Goal: Register for event/course

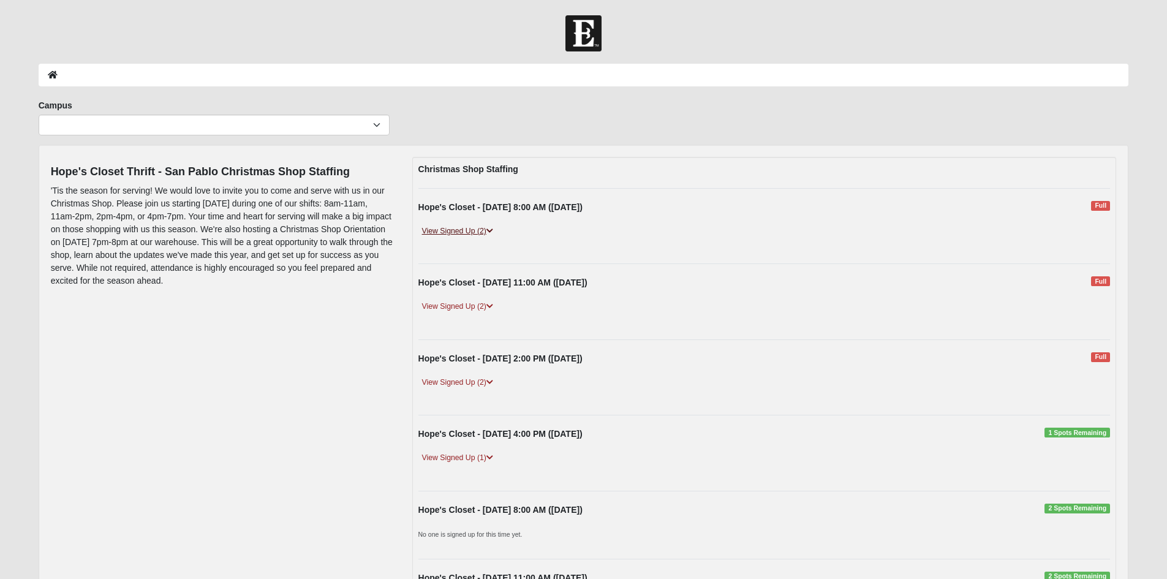
click at [492, 232] on icon at bounding box center [490, 230] width 7 height 7
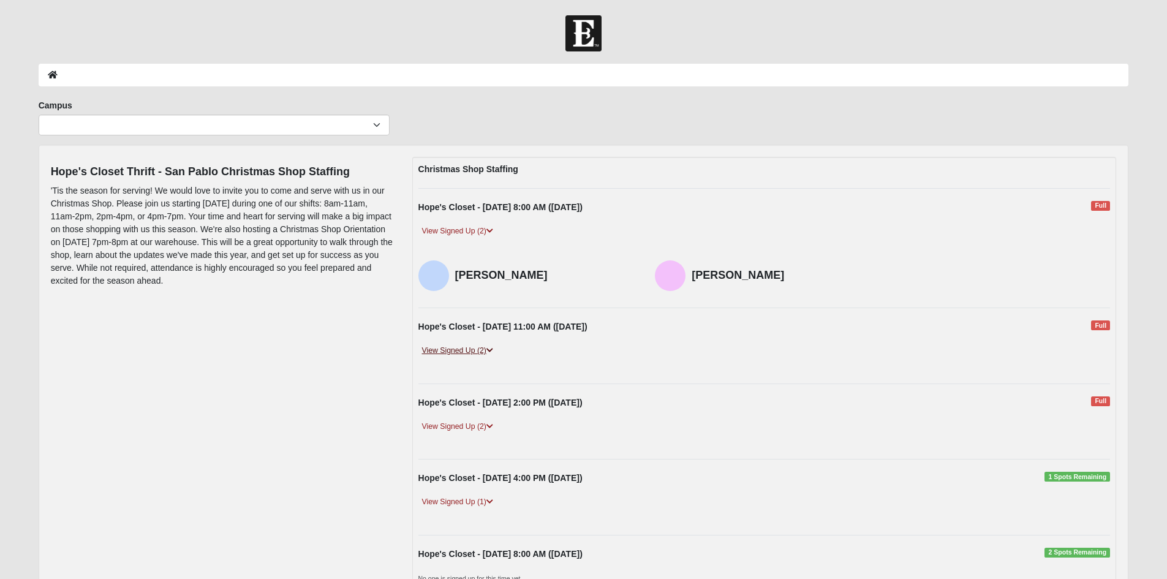
click at [492, 351] on icon at bounding box center [490, 350] width 7 height 7
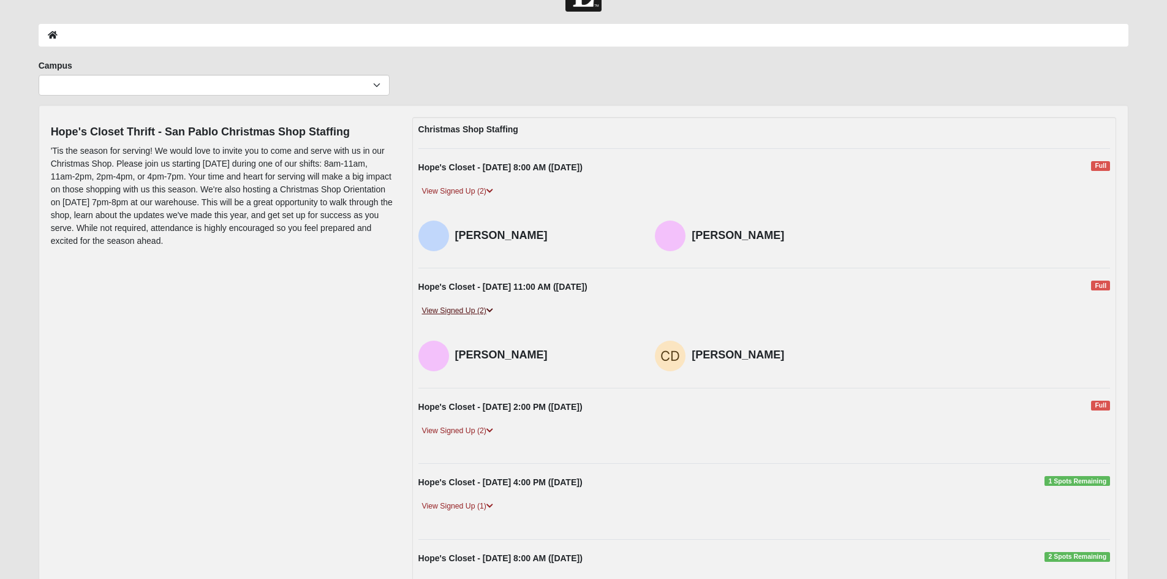
scroll to position [61, 0]
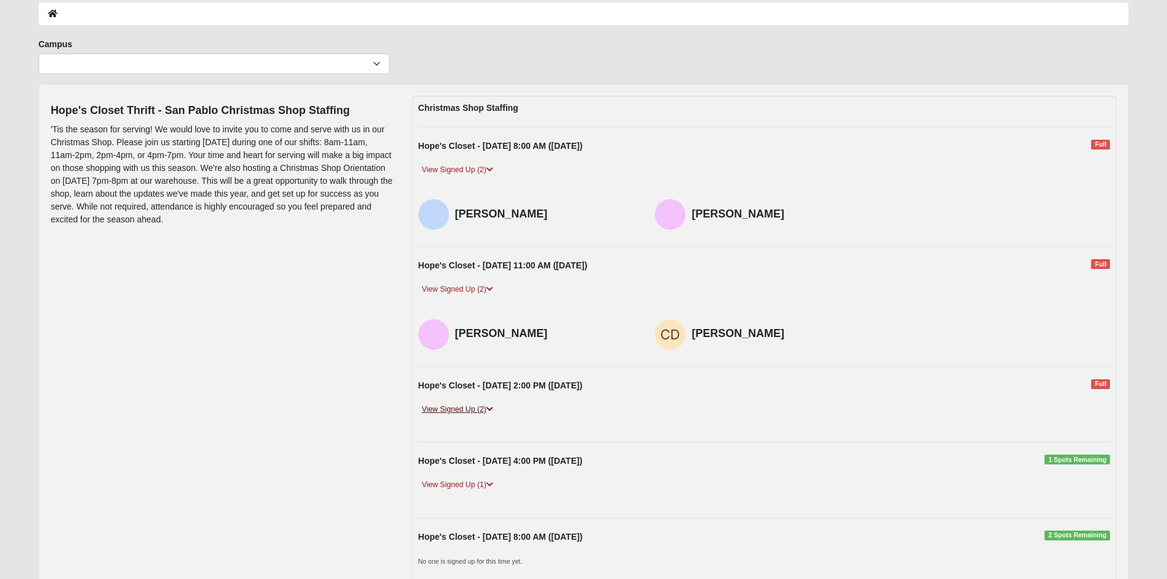
click at [491, 409] on icon at bounding box center [490, 409] width 7 height 7
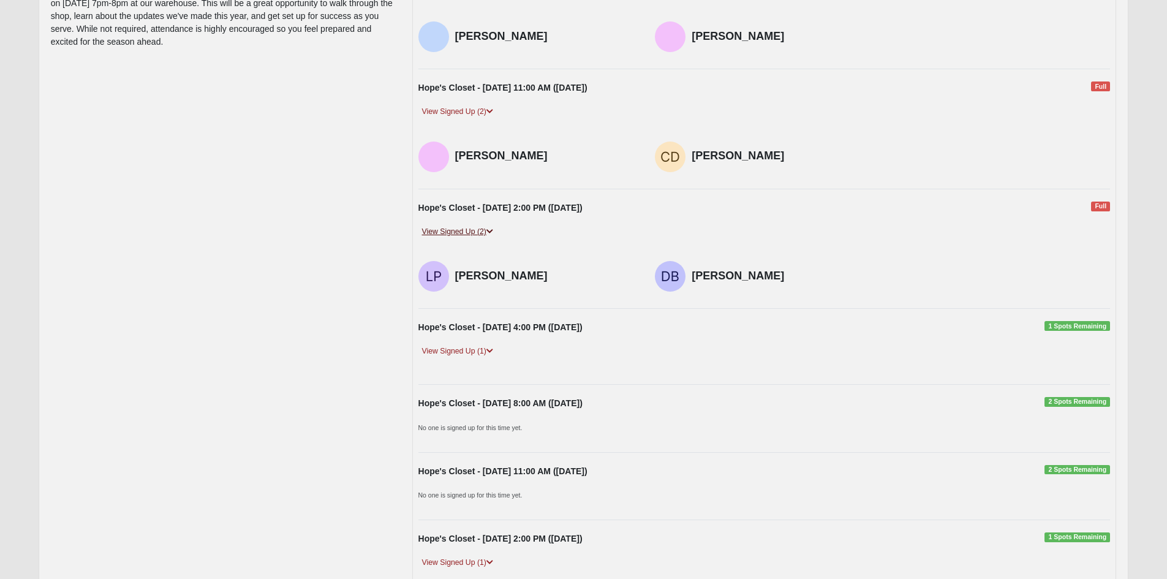
scroll to position [245, 0]
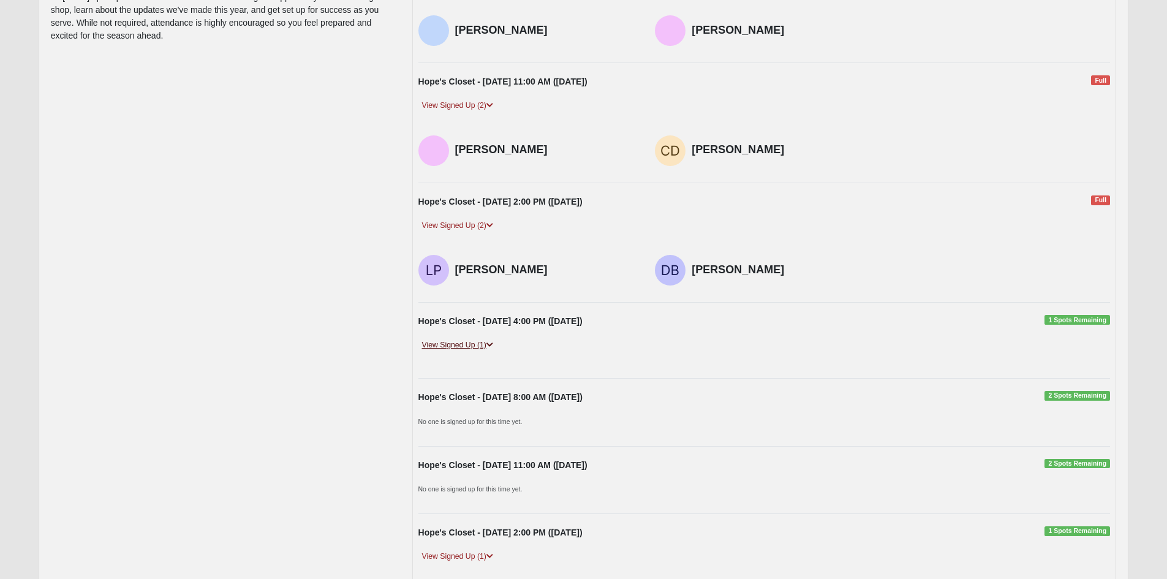
click at [493, 346] on icon at bounding box center [490, 344] width 7 height 7
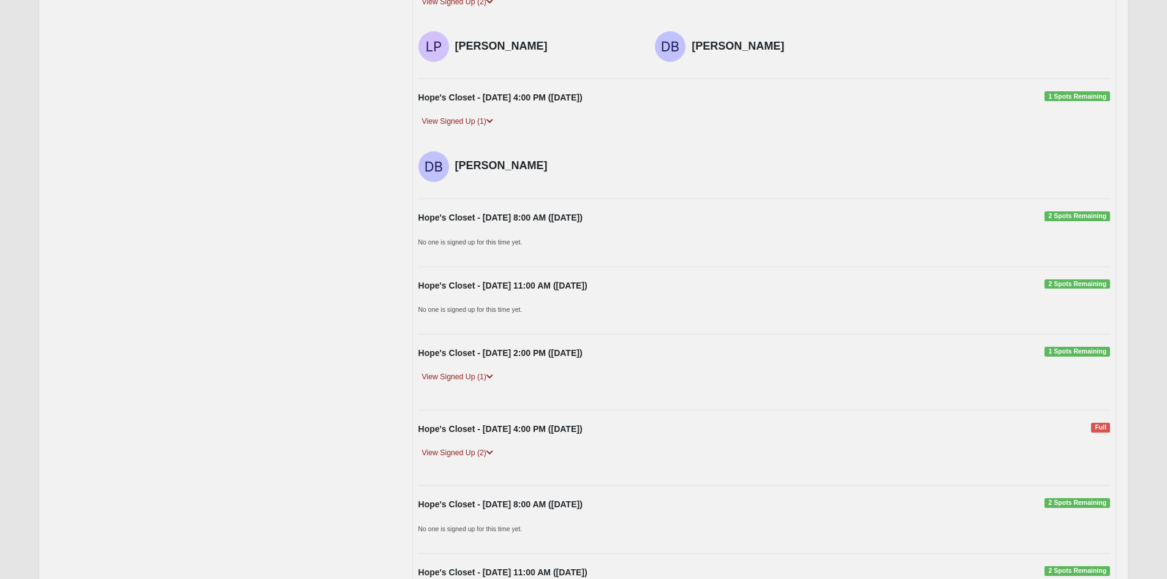
scroll to position [490, 0]
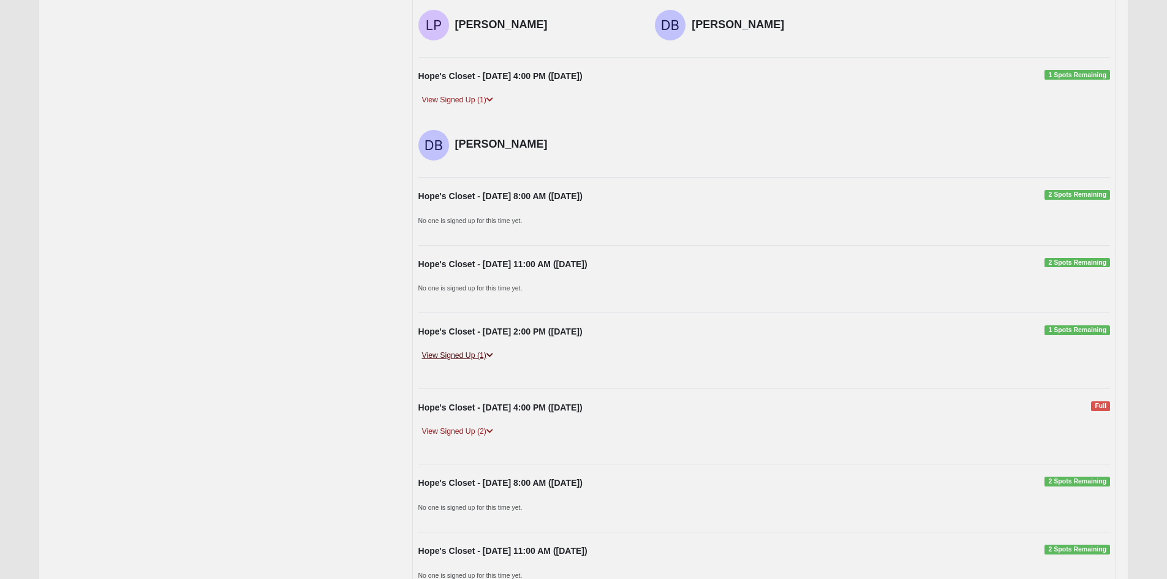
click at [490, 355] on icon at bounding box center [490, 355] width 7 height 7
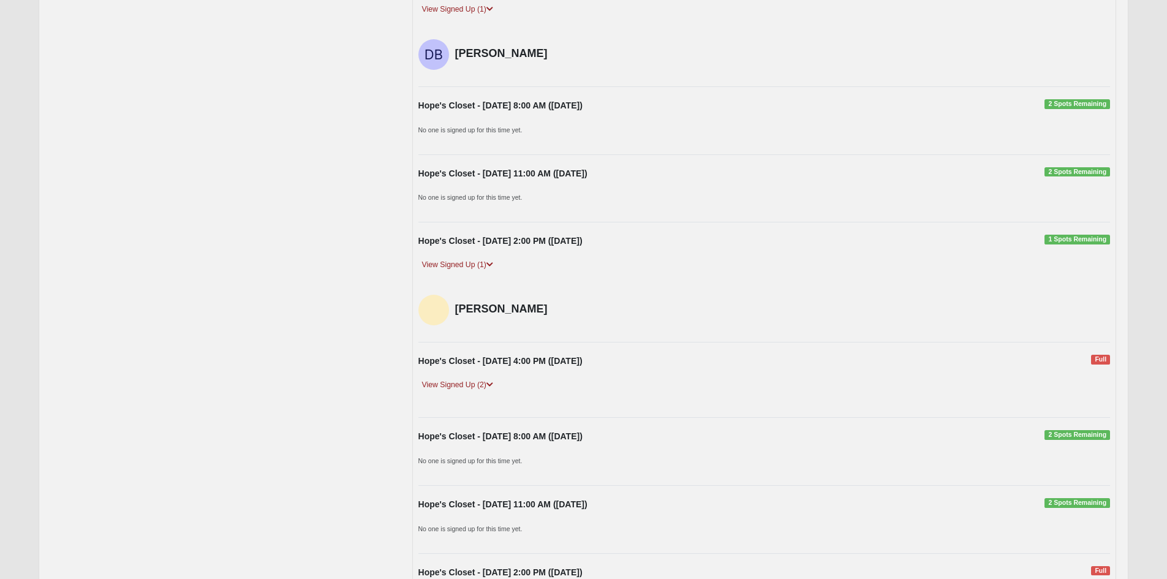
scroll to position [613, 0]
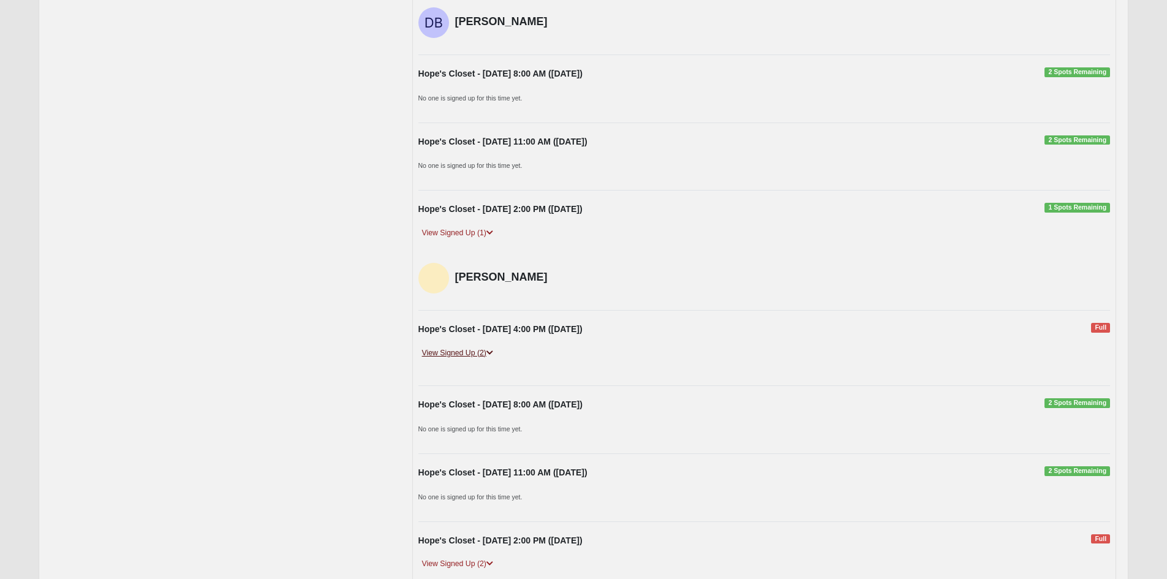
click at [490, 352] on icon at bounding box center [490, 352] width 7 height 7
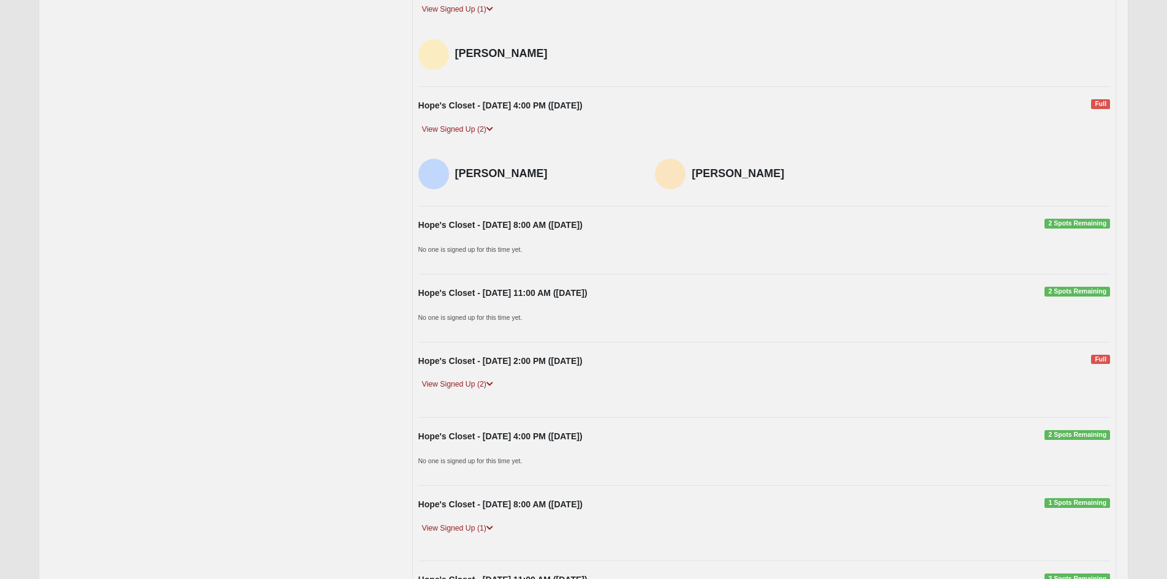
scroll to position [858, 0]
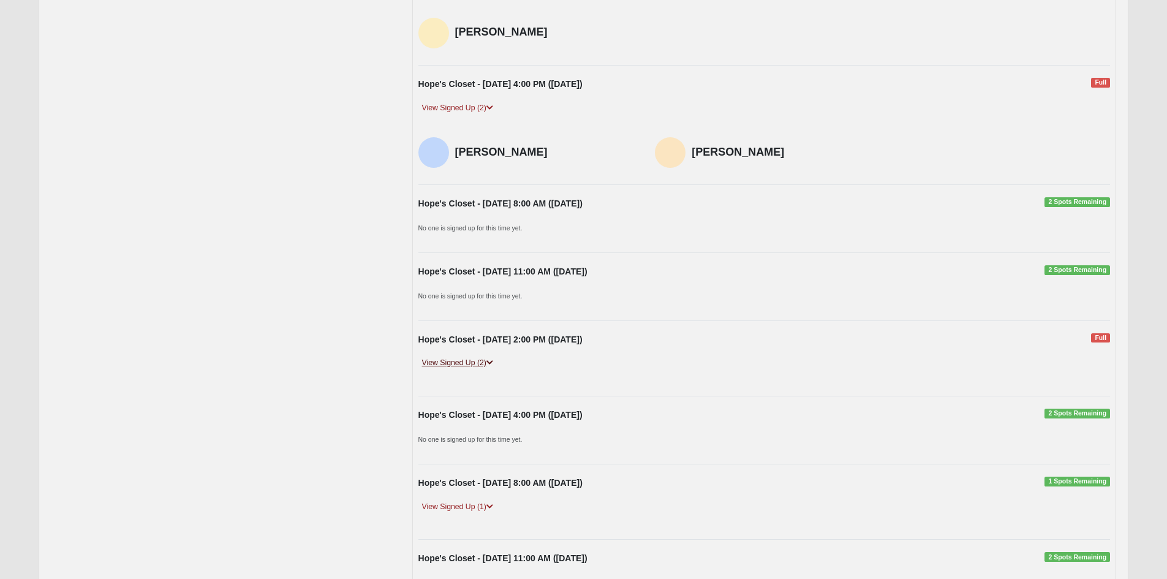
click at [493, 363] on icon at bounding box center [490, 362] width 7 height 7
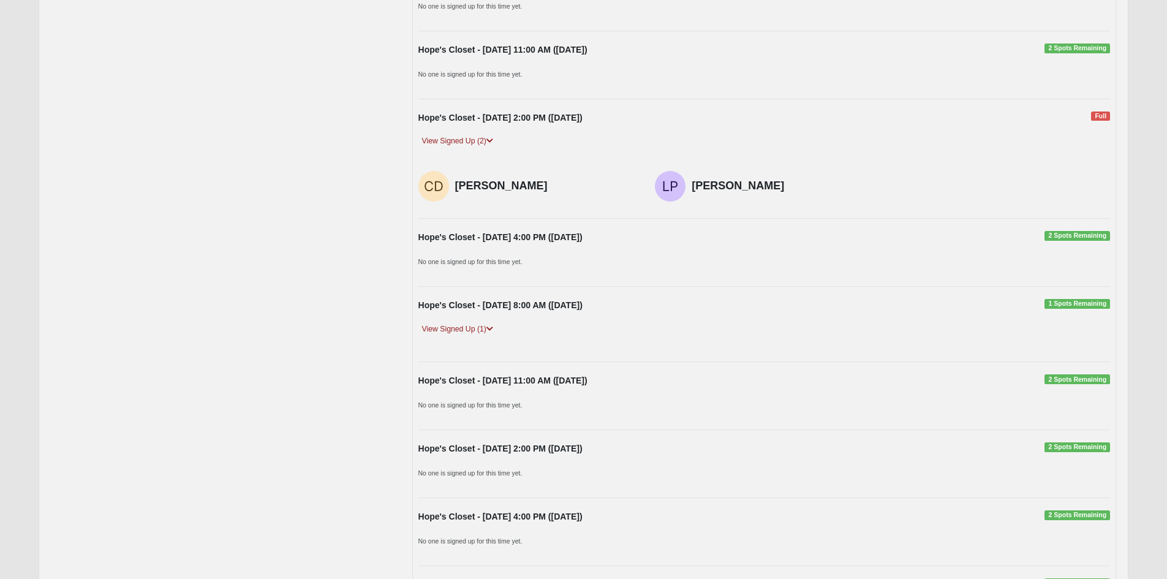
scroll to position [1103, 0]
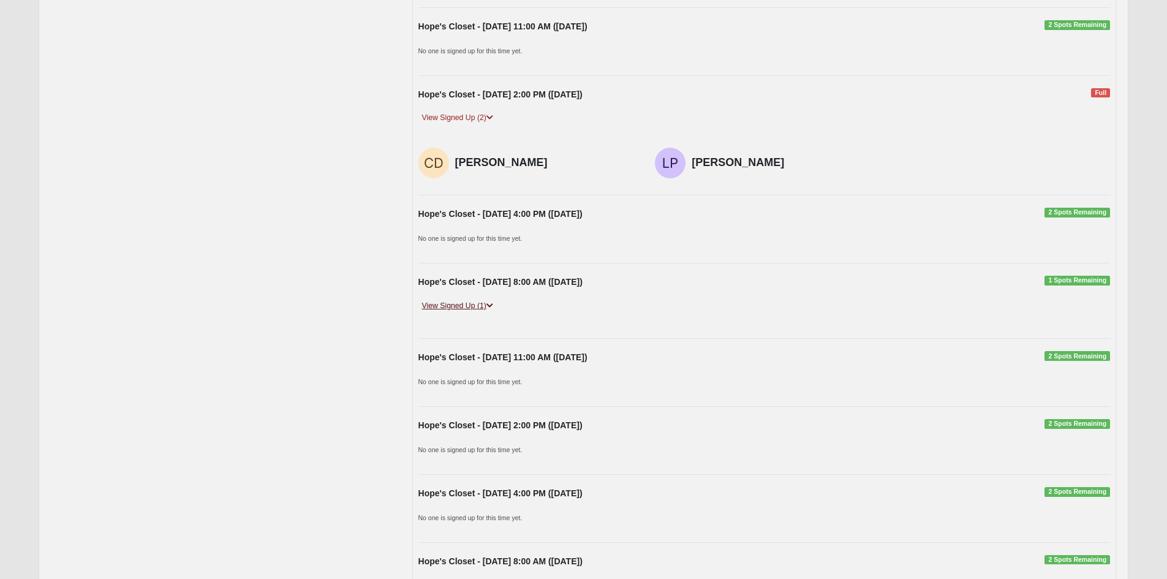
click at [493, 305] on icon at bounding box center [490, 305] width 7 height 7
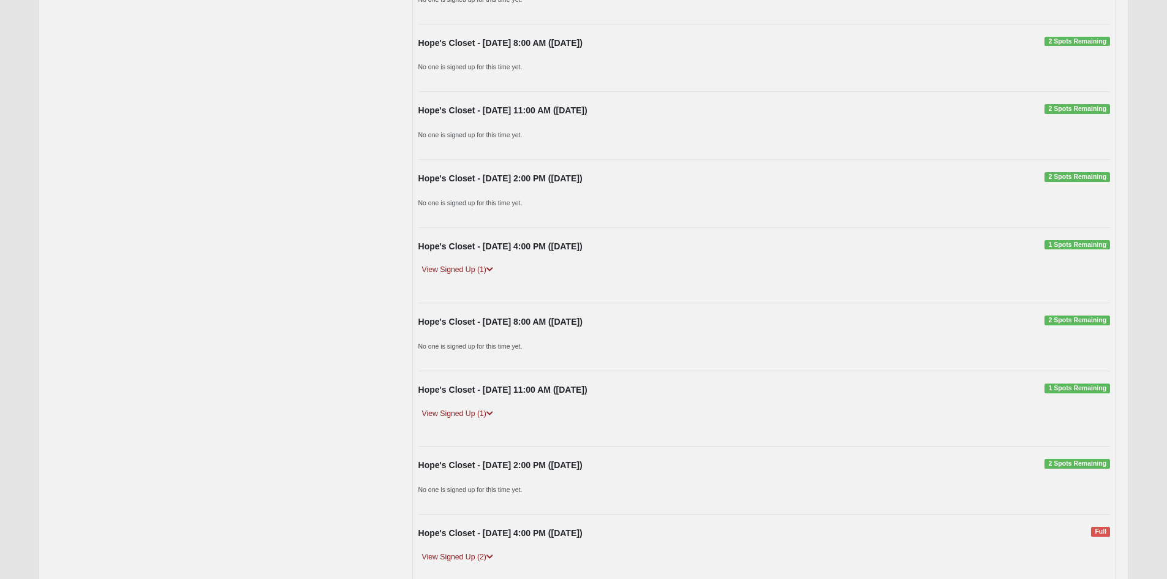
scroll to position [2267, 0]
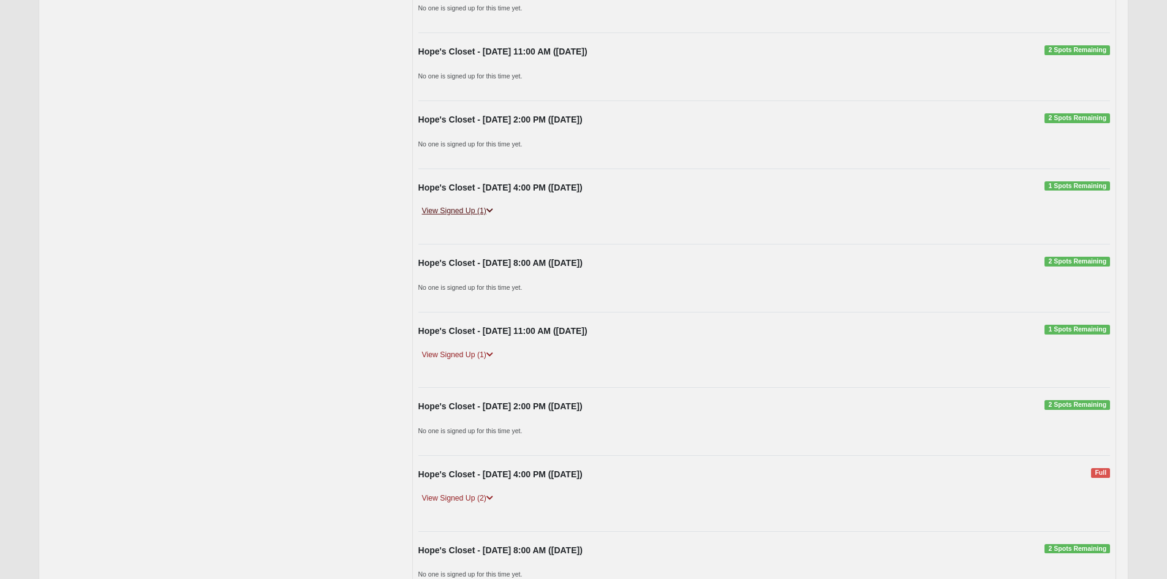
click at [493, 210] on icon at bounding box center [490, 210] width 7 height 7
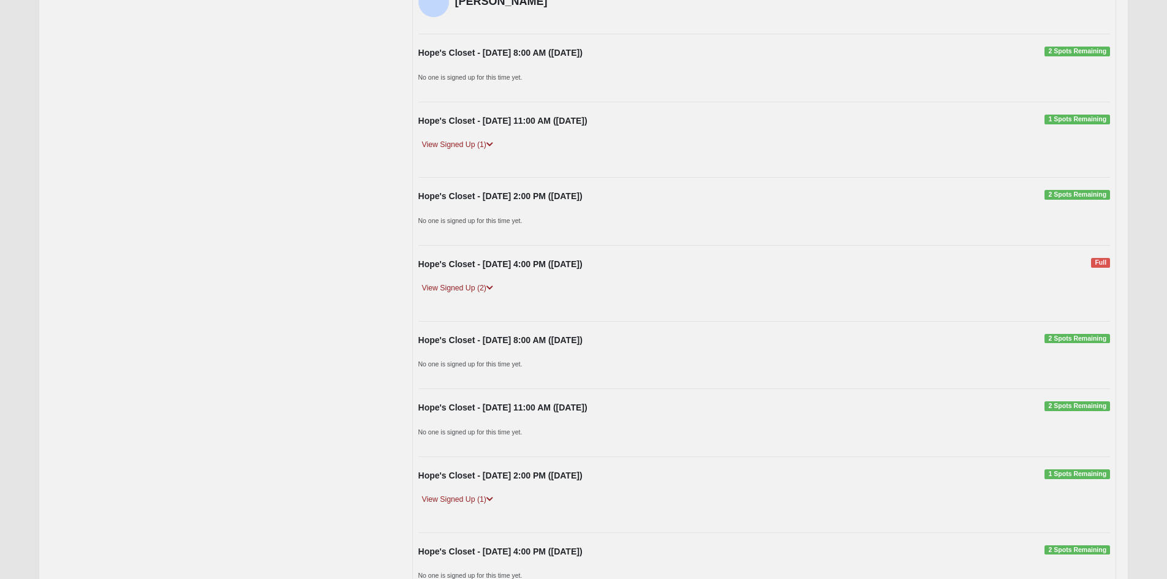
scroll to position [2574, 0]
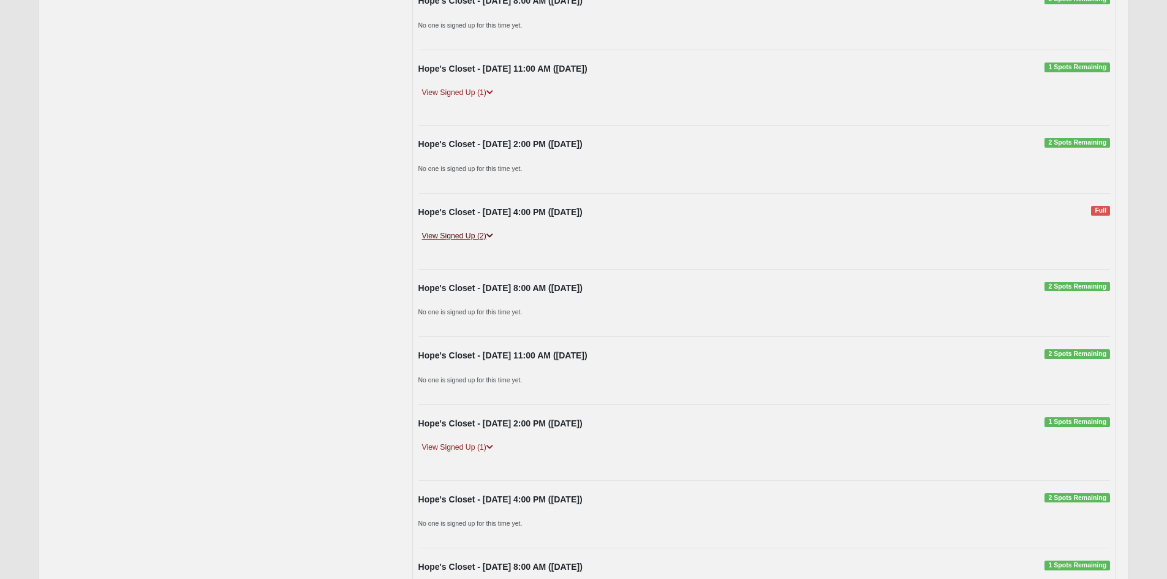
click at [493, 235] on icon at bounding box center [490, 235] width 7 height 7
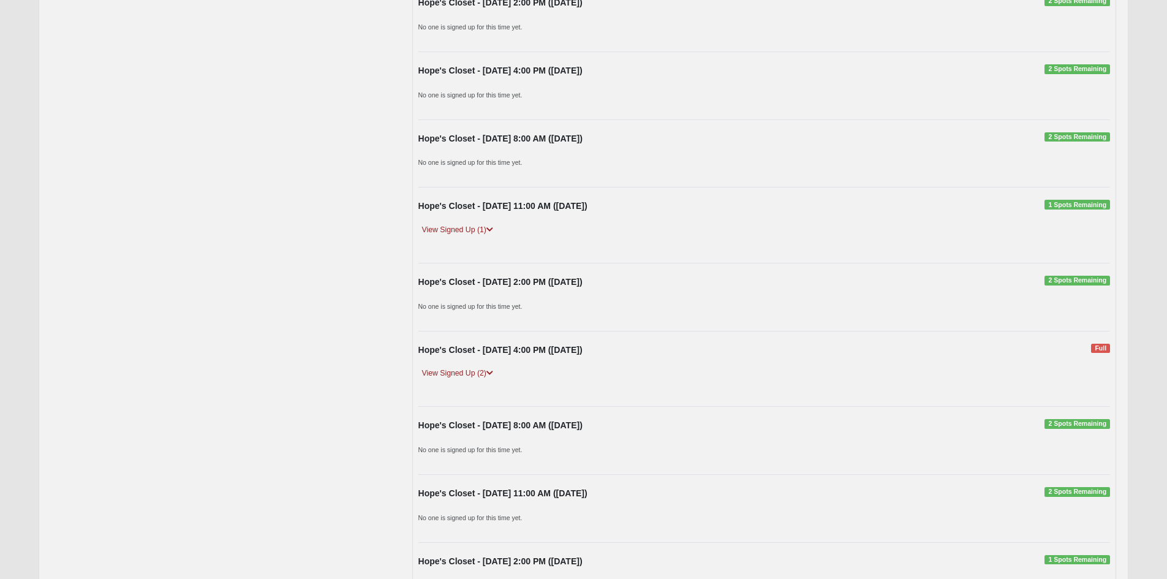
scroll to position [4167, 0]
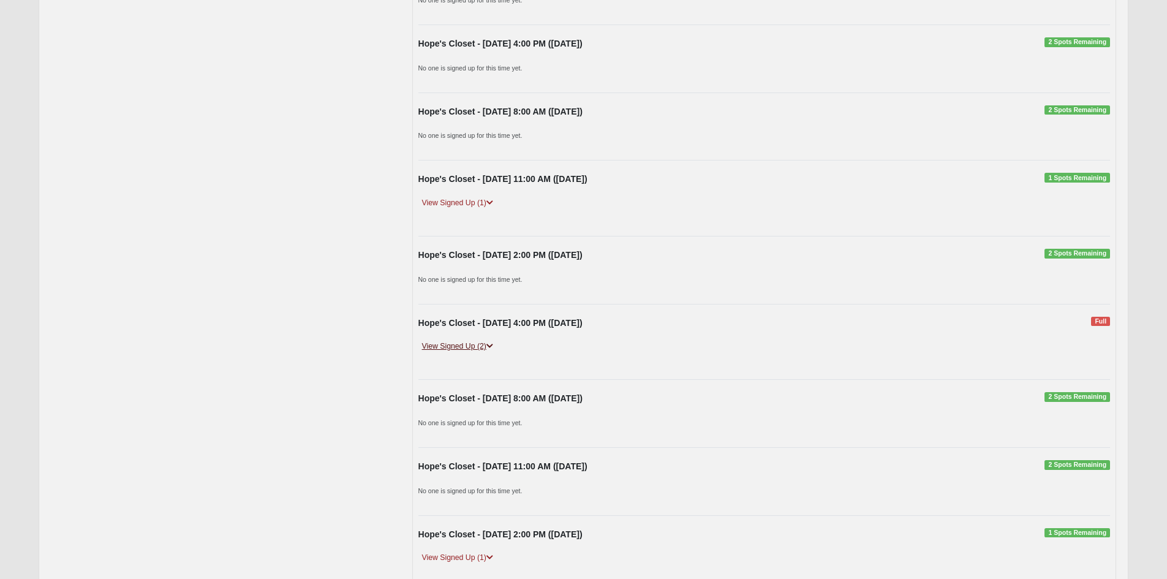
click at [493, 347] on icon at bounding box center [490, 346] width 7 height 7
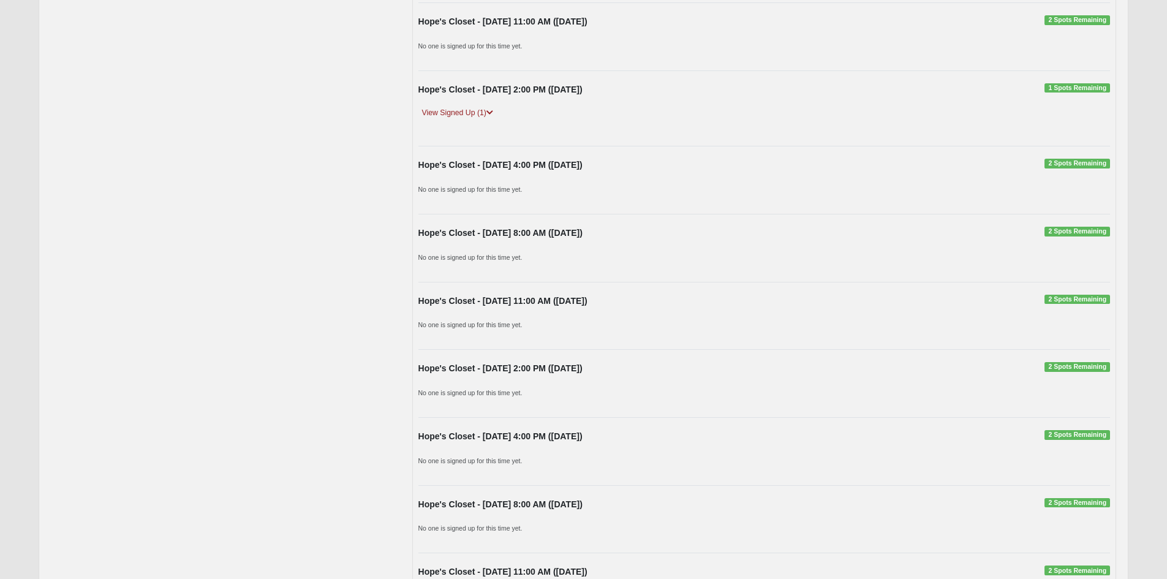
scroll to position [4657, 0]
click at [492, 113] on icon at bounding box center [490, 111] width 7 height 7
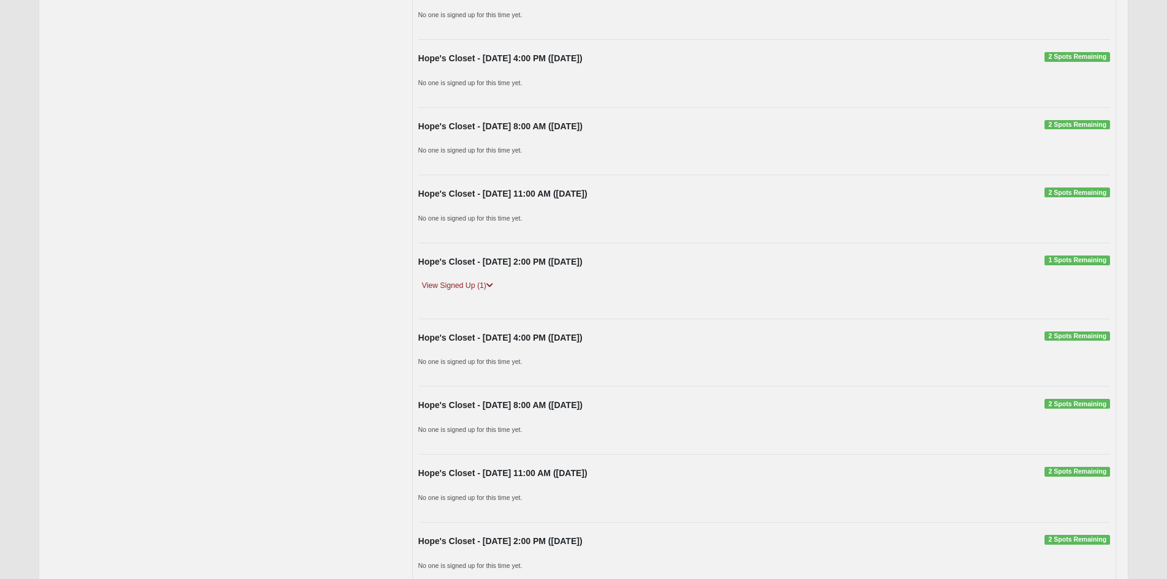
scroll to position [5147, 0]
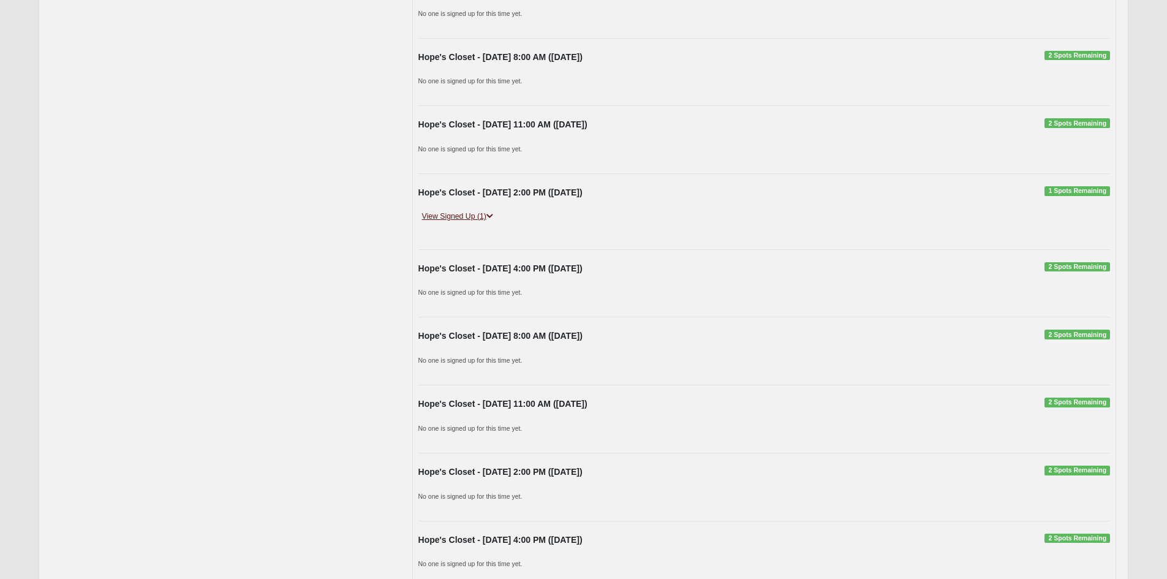
click at [493, 216] on icon at bounding box center [490, 216] width 7 height 7
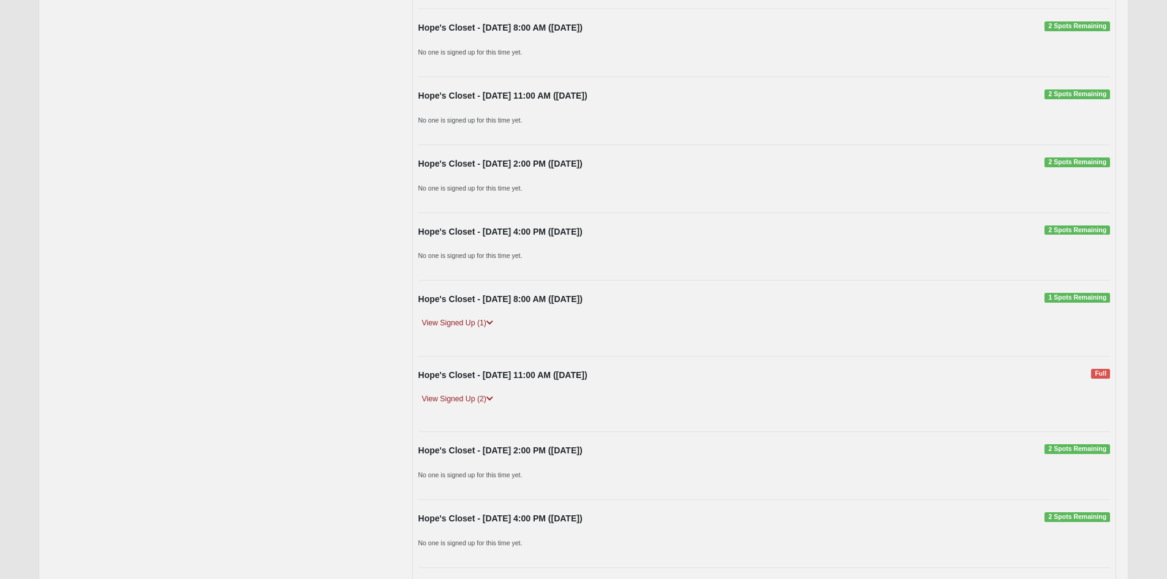
scroll to position [5821, 0]
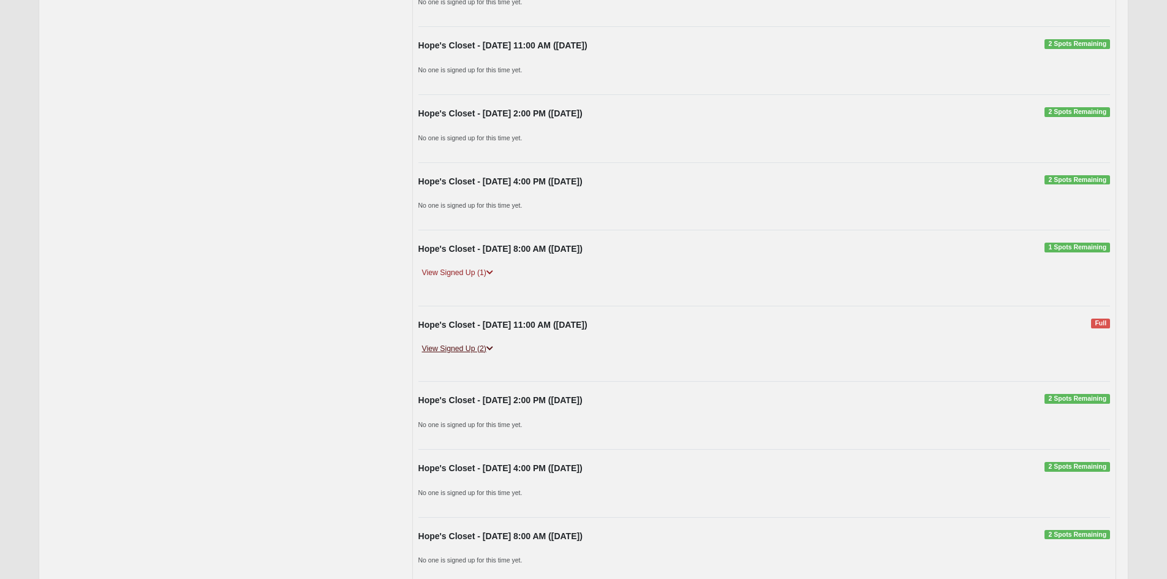
click at [493, 347] on icon at bounding box center [490, 348] width 7 height 7
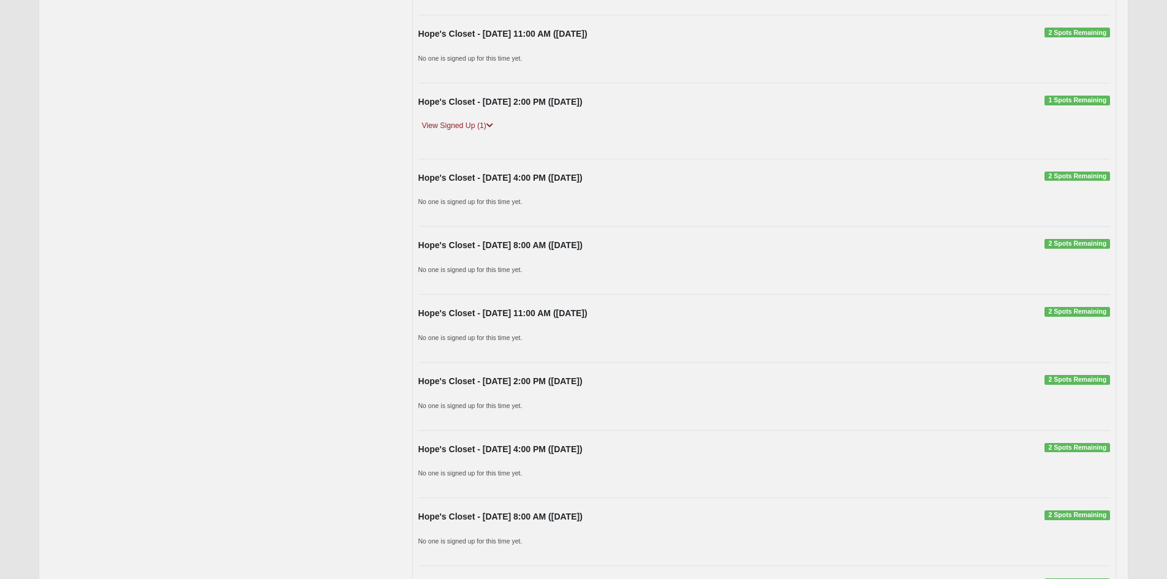
scroll to position [6434, 0]
click at [492, 127] on icon at bounding box center [490, 126] width 7 height 7
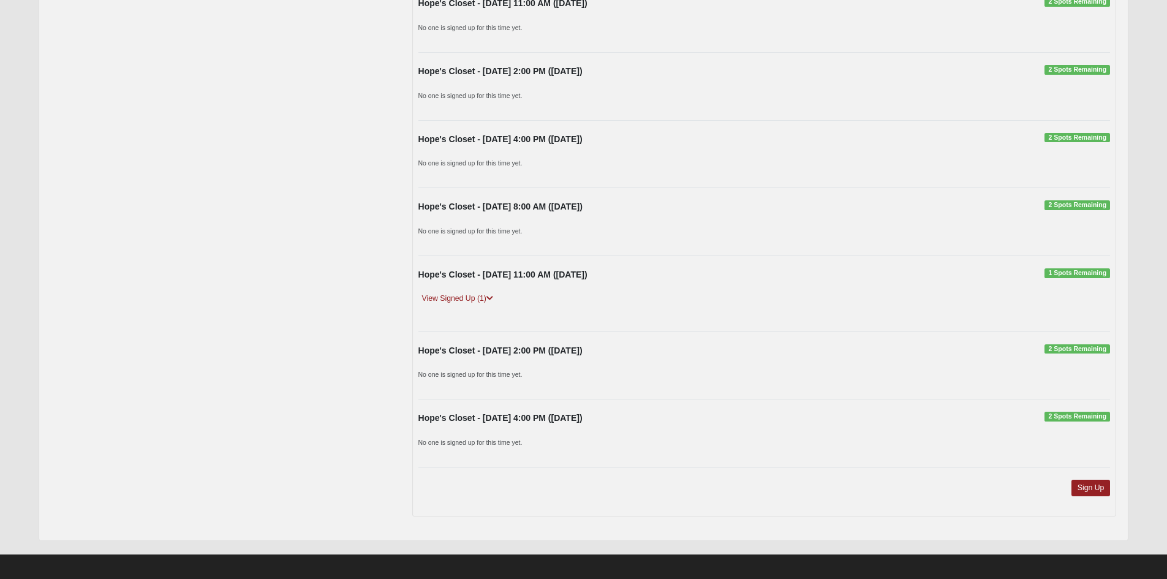
scroll to position [6796, 0]
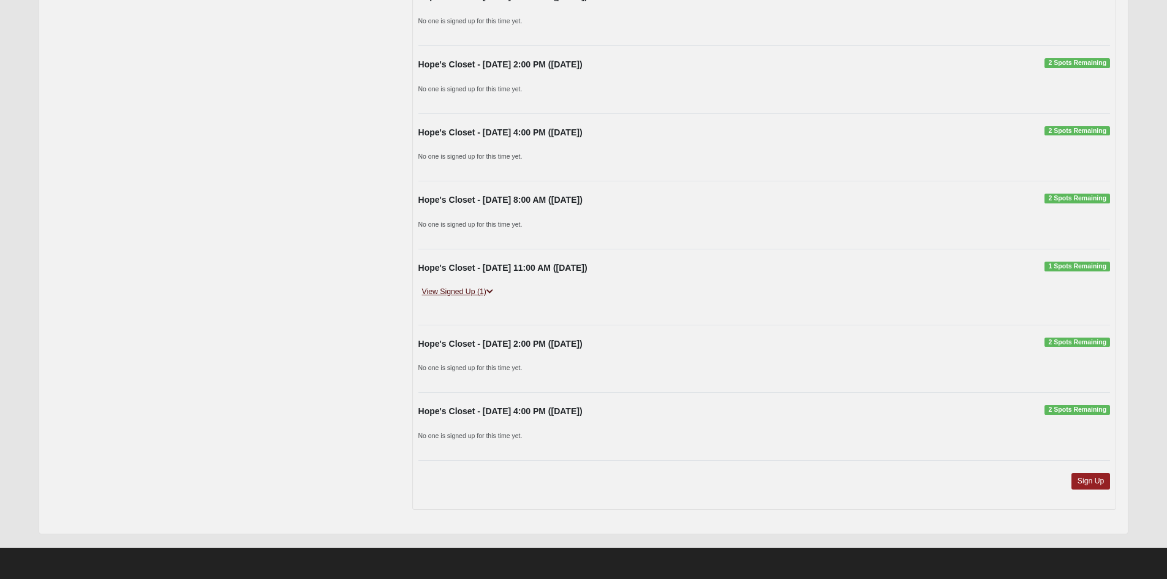
click at [492, 294] on icon at bounding box center [490, 291] width 7 height 7
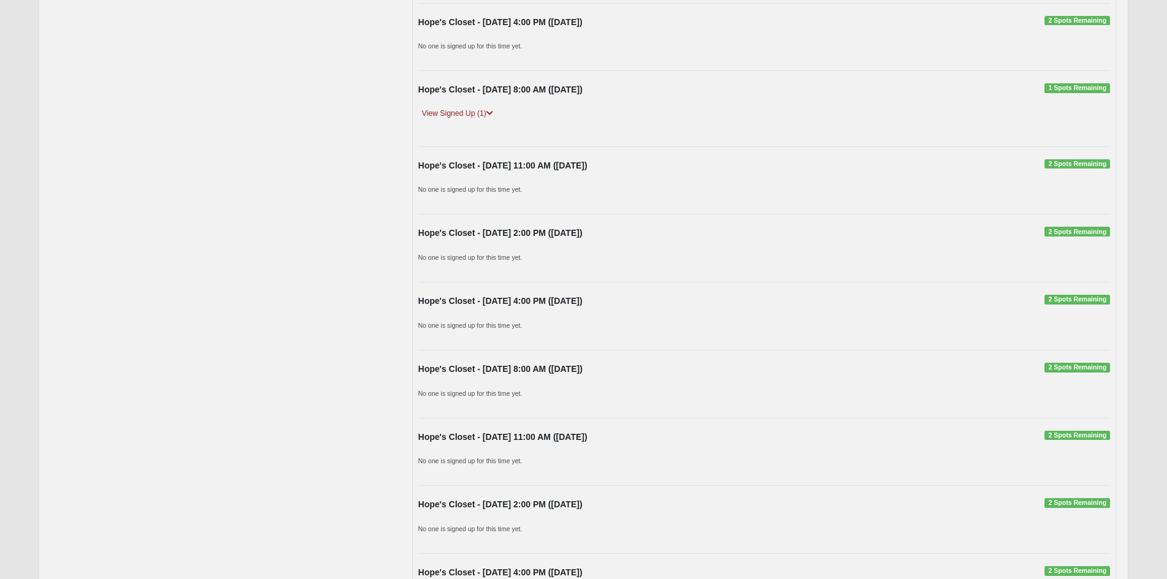
scroll to position [2919, 0]
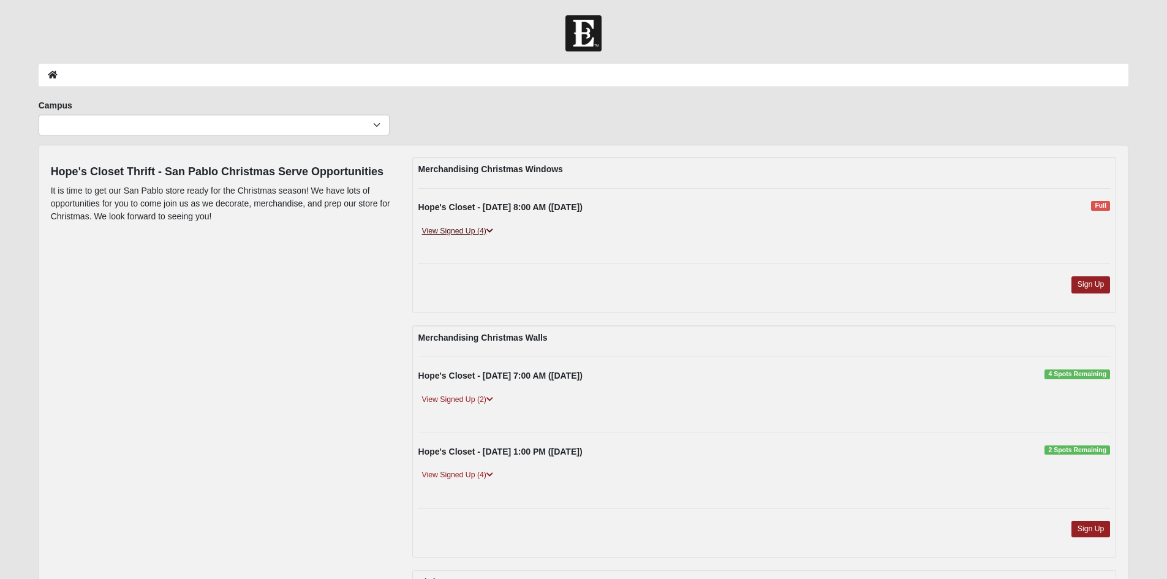
click at [492, 231] on icon at bounding box center [490, 230] width 7 height 7
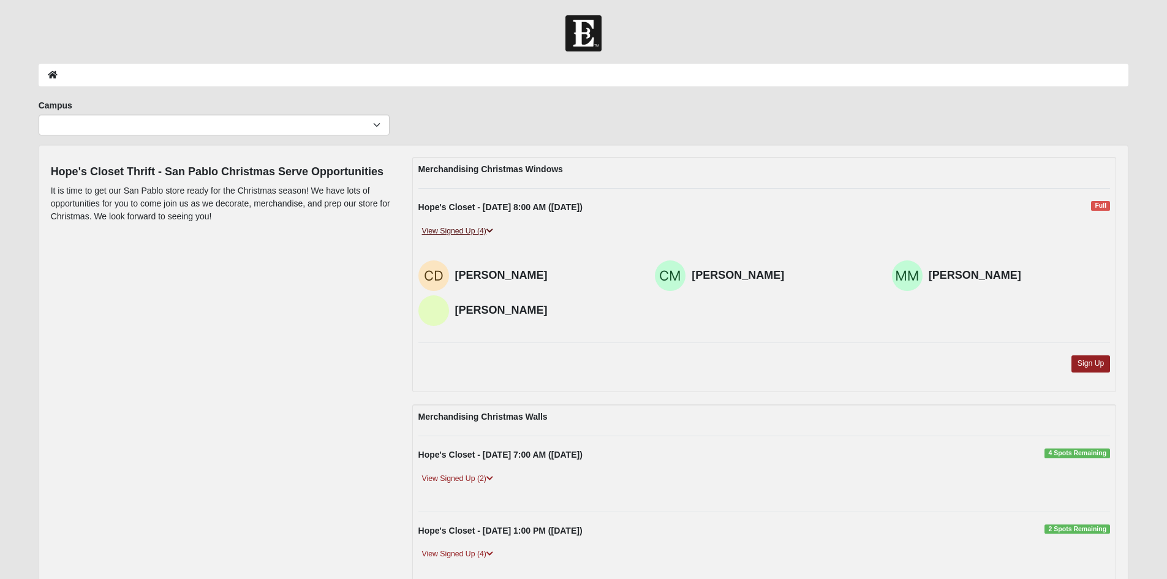
click at [492, 231] on icon at bounding box center [490, 230] width 7 height 7
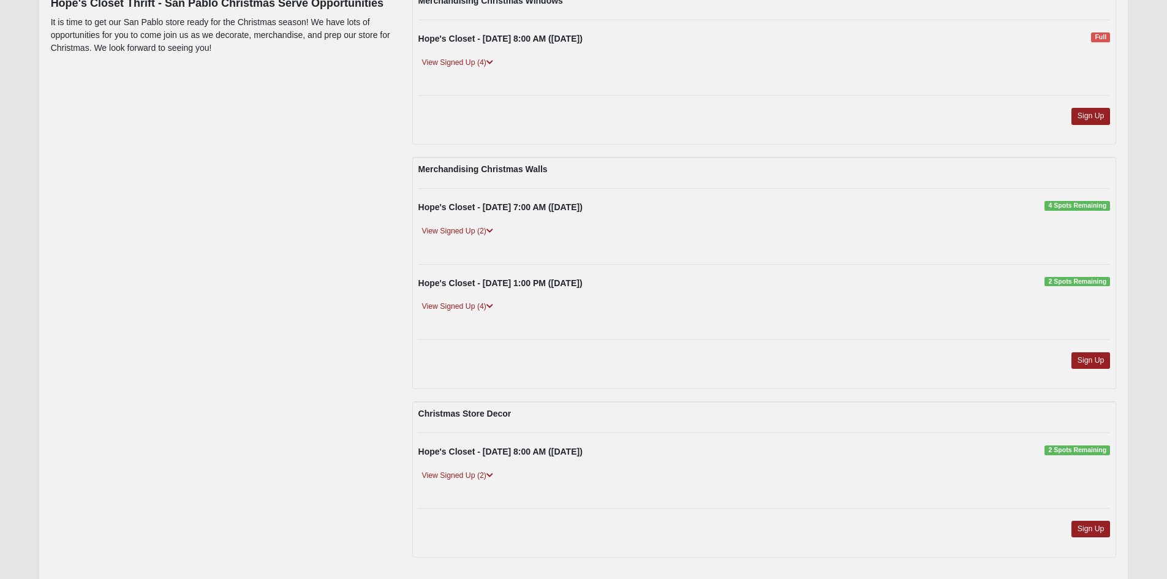
scroll to position [184, 0]
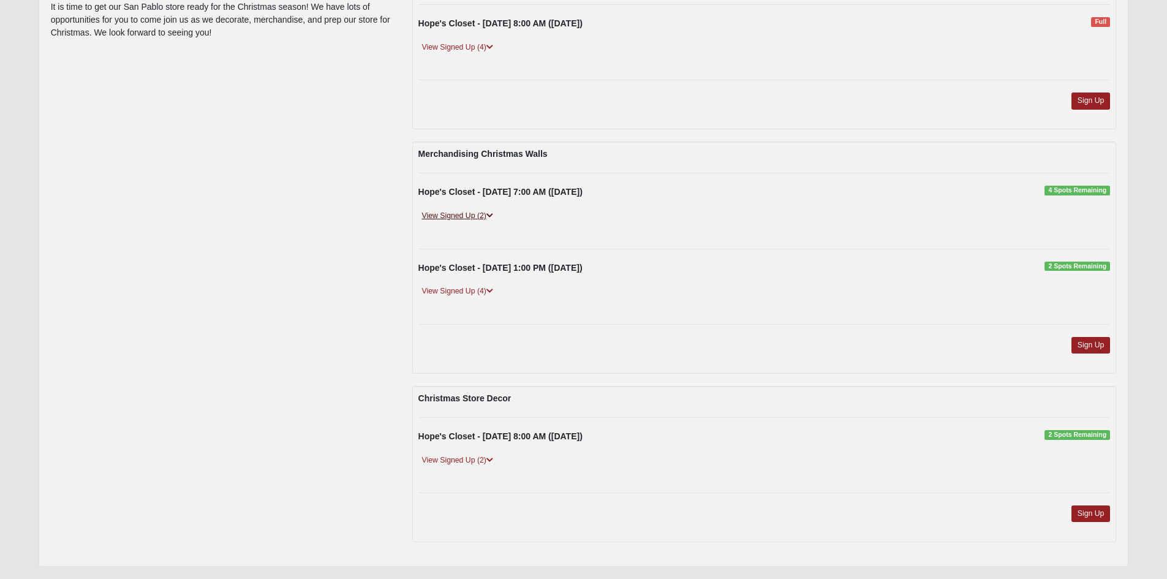
click at [492, 216] on icon at bounding box center [490, 215] width 7 height 7
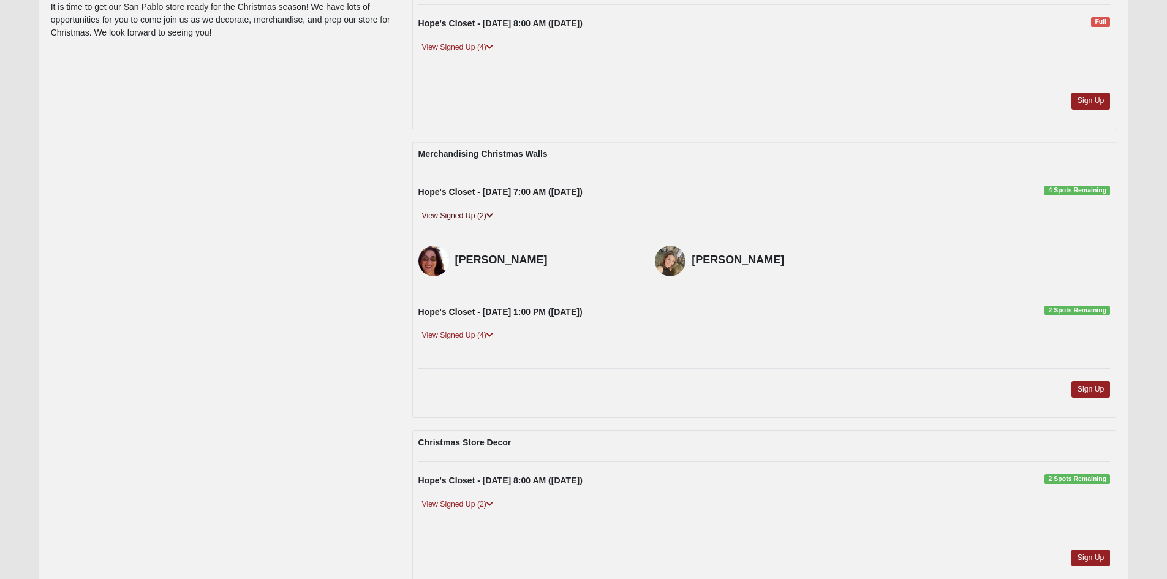
click at [492, 216] on icon at bounding box center [490, 215] width 7 height 7
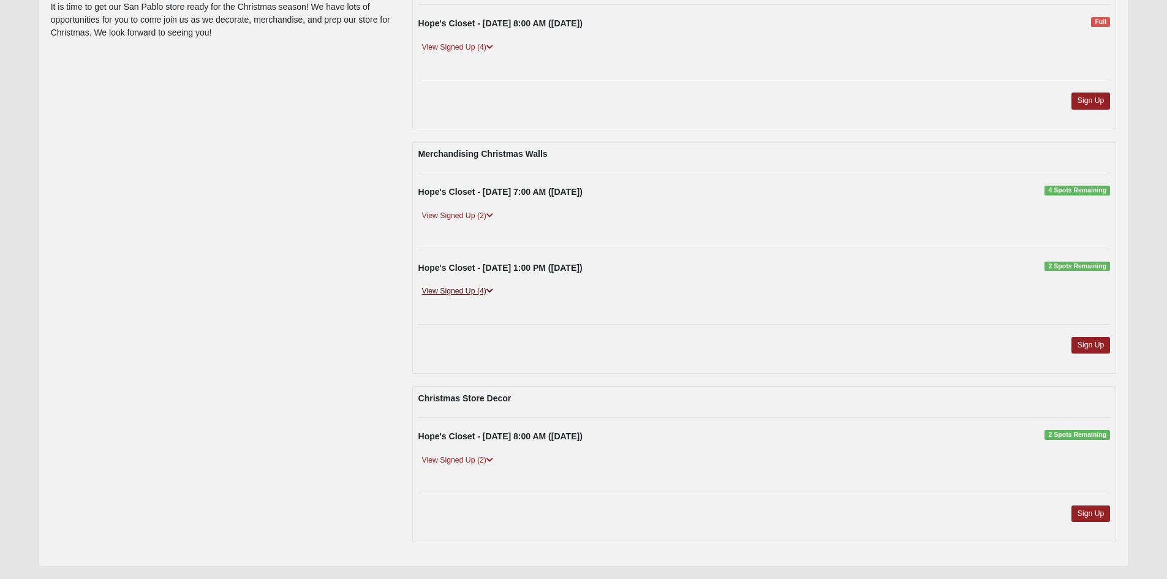
click at [490, 291] on icon at bounding box center [490, 290] width 7 height 7
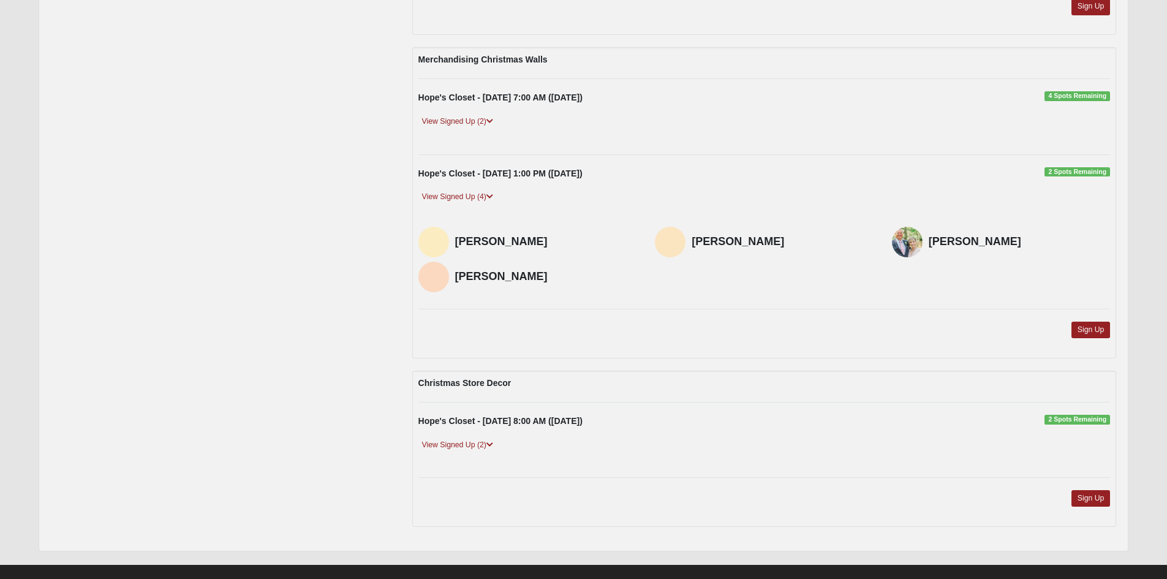
scroll to position [295, 0]
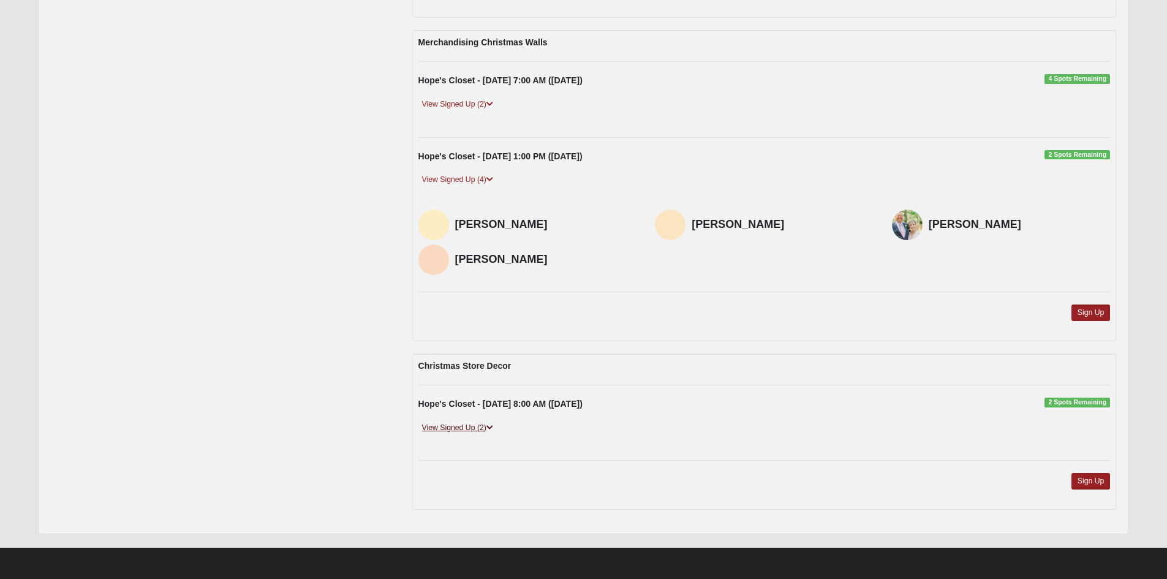
click at [491, 429] on icon at bounding box center [490, 427] width 7 height 7
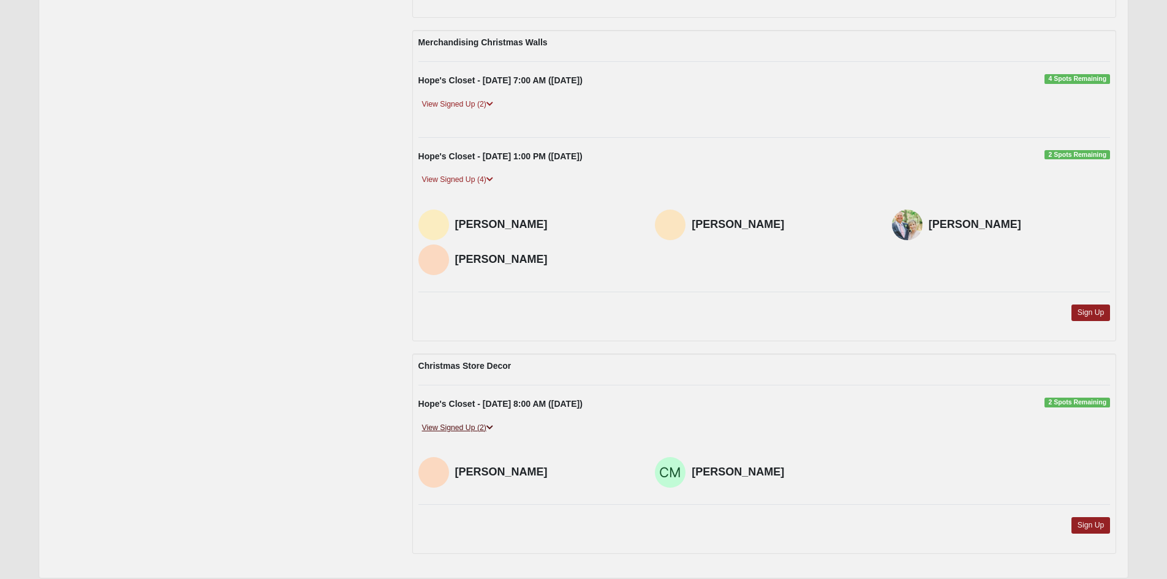
click at [491, 429] on icon at bounding box center [490, 427] width 7 height 7
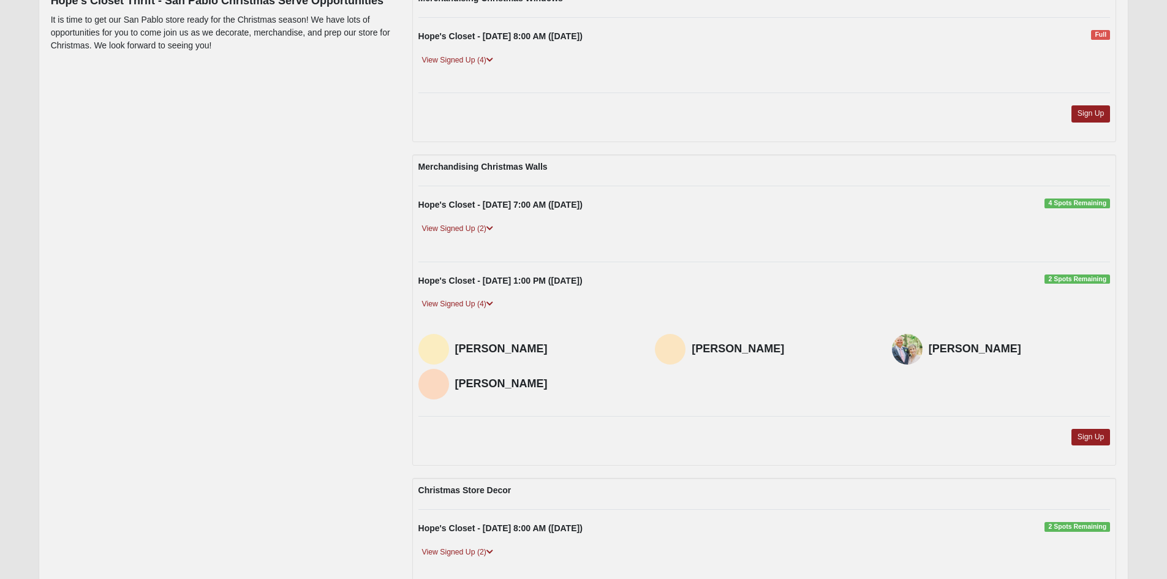
scroll to position [0, 0]
